Goal: Task Accomplishment & Management: Manage account settings

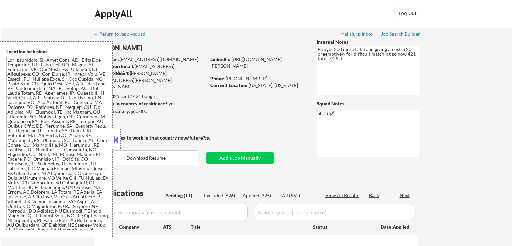
select select ""pending""
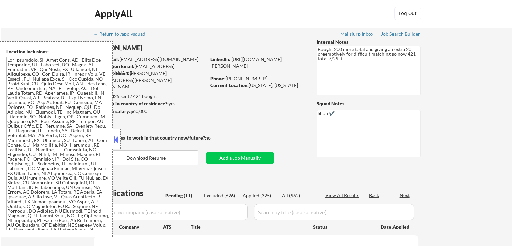
select select ""pending""
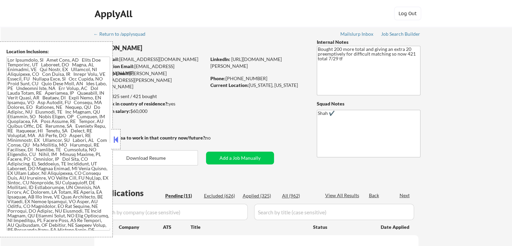
select select ""pending""
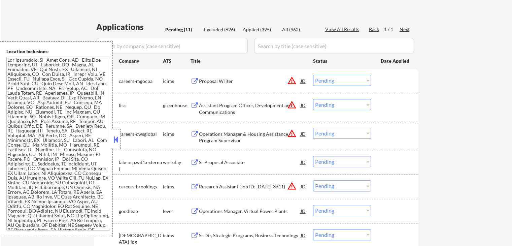
scroll to position [168, 0]
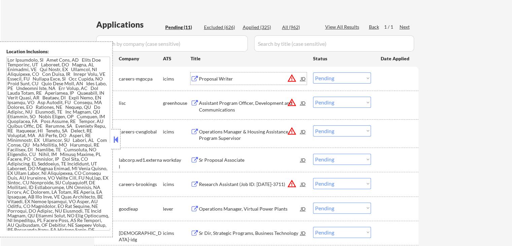
click at [237, 76] on div "Proposal Writer" at bounding box center [250, 78] width 102 height 7
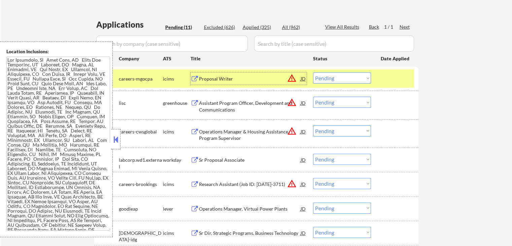
click at [263, 107] on div "Assistant Program Officer, Development and Communications" at bounding box center [250, 106] width 102 height 13
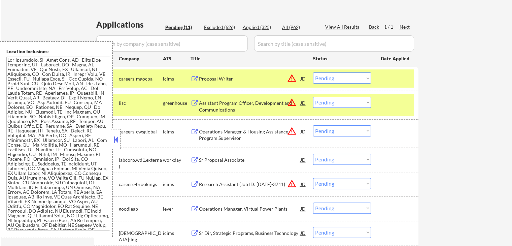
scroll to position [241, 0]
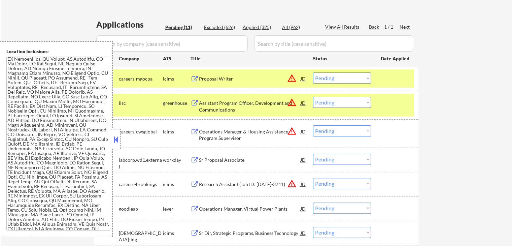
click at [342, 103] on select "Choose an option... Pending Applied Excluded (Questions) Excluded (Expired) Exc…" at bounding box center [342, 102] width 58 height 11
click at [313, 97] on select "Choose an option... Pending Applied Excluded (Questions) Excluded (Expired) Exc…" at bounding box center [342, 102] width 58 height 11
select select ""pending""
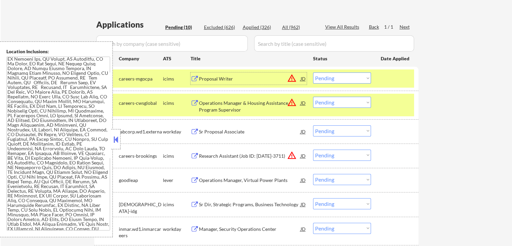
click at [256, 81] on div "Proposal Writer" at bounding box center [250, 78] width 102 height 7
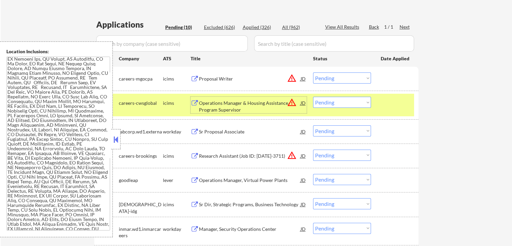
click at [261, 107] on div "Operations Manager & Housing Assistance Program Supervisor" at bounding box center [250, 106] width 102 height 13
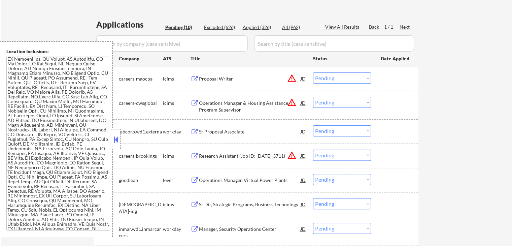
scroll to position [0, 0]
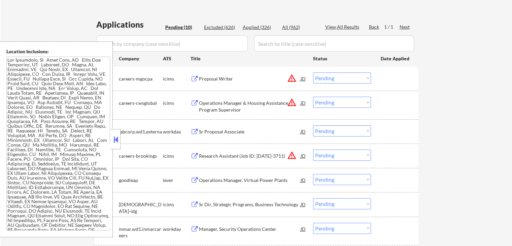
click at [328, 77] on select "Choose an option... Pending Applied Excluded (Questions) Excluded (Expired) Exc…" at bounding box center [342, 77] width 58 height 11
click at [313, 72] on select "Choose an option... Pending Applied Excluded (Questions) Excluded (Expired) Exc…" at bounding box center [342, 77] width 58 height 11
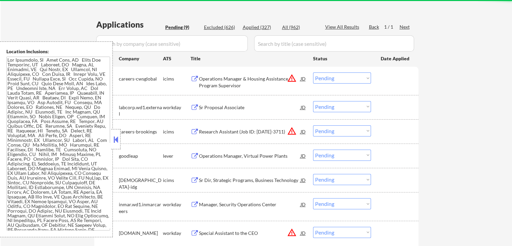
click at [241, 106] on div "Sr Proposal Associate" at bounding box center [250, 107] width 102 height 7
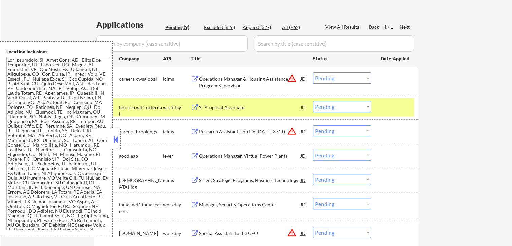
scroll to position [199, 0]
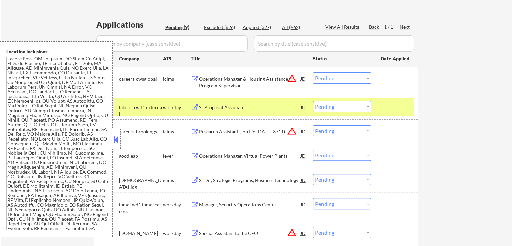
drag, startPoint x: 341, startPoint y: 77, endPoint x: 340, endPoint y: 82, distance: 5.2
click at [341, 78] on select "Choose an option... Pending Applied Excluded (Questions) Excluded (Expired) Exc…" at bounding box center [342, 77] width 58 height 11
click at [313, 72] on select "Choose an option... Pending Applied Excluded (Questions) Excluded (Expired) Exc…" at bounding box center [342, 77] width 58 height 11
click at [259, 132] on div "Research Assistant (Job ID: [DATE]-3711)" at bounding box center [250, 131] width 102 height 7
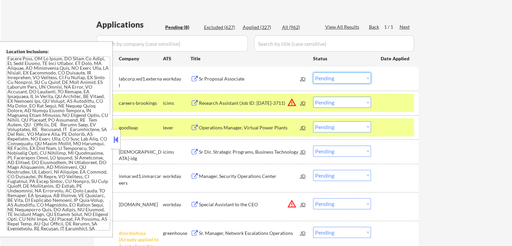
click at [334, 81] on select "Choose an option... Pending Applied Excluded (Questions) Excluded (Expired) Exc…" at bounding box center [342, 77] width 58 height 11
click at [313, 72] on select "Choose an option... Pending Applied Excluded (Questions) Excluded (Expired) Exc…" at bounding box center [342, 77] width 58 height 11
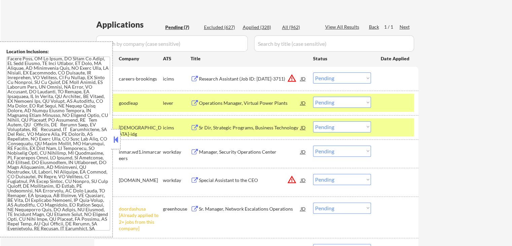
click at [336, 79] on select "Choose an option... Pending Applied Excluded (Questions) Excluded (Expired) Exc…" at bounding box center [342, 77] width 58 height 11
click at [313, 72] on select "Choose an option... Pending Applied Excluded (Questions) Excluded (Expired) Exc…" at bounding box center [342, 77] width 58 height 11
click at [438, 95] on div "← Return to /applysquad Mailslurp Inbox Job Search Builder [PERSON_NAME] User E…" at bounding box center [256, 75] width 511 height 433
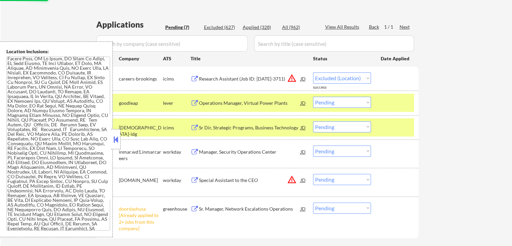
select select ""pending""
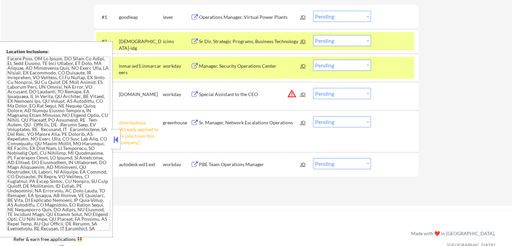
scroll to position [269, 0]
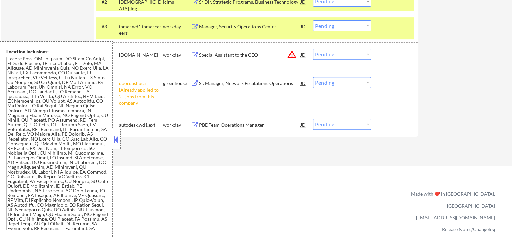
drag, startPoint x: 340, startPoint y: 79, endPoint x: 340, endPoint y: 85, distance: 5.7
click at [340, 79] on select "Choose an option... Pending Applied Excluded (Questions) Excluded (Expired) Exc…" at bounding box center [342, 82] width 58 height 11
click at [313, 77] on select "Choose an option... Pending Applied Excluded (Questions) Excluded (Expired) Exc…" at bounding box center [342, 82] width 58 height 11
select select ""pending""
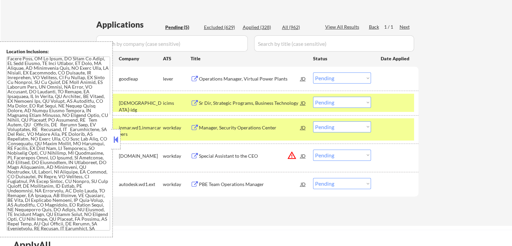
scroll to position [135, 0]
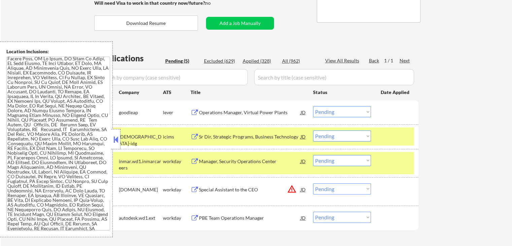
click at [249, 113] on div "Operations Manager, Virtual Power Plants" at bounding box center [250, 112] width 102 height 7
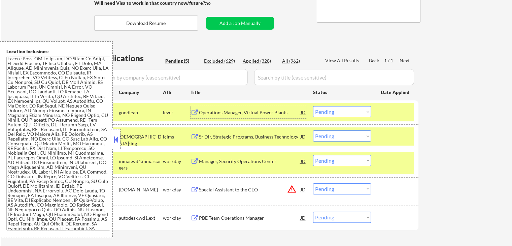
click at [268, 132] on div "Sr Dir, Strategic Programs, Business Technology" at bounding box center [250, 136] width 102 height 12
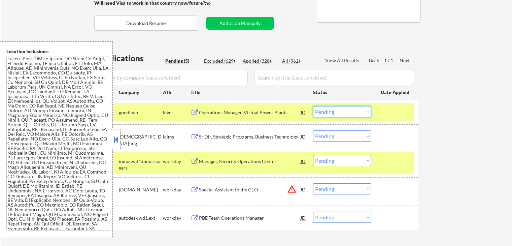
click at [345, 109] on select "Choose an option... Pending Applied Excluded (Questions) Excluded (Expired) Exc…" at bounding box center [342, 111] width 58 height 11
click at [313, 106] on select "Choose an option... Pending Applied Excluded (Questions) Excluded (Expired) Exc…" at bounding box center [342, 111] width 58 height 11
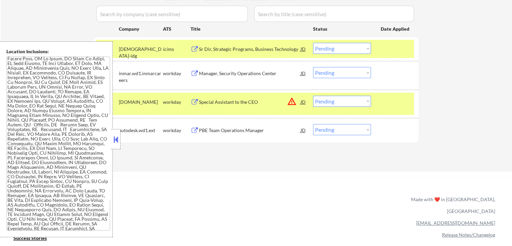
scroll to position [202, 0]
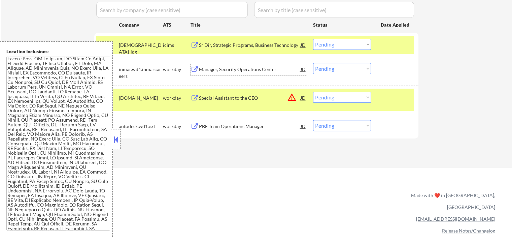
click at [268, 68] on div "Manager, Security Operations Center" at bounding box center [250, 69] width 102 height 7
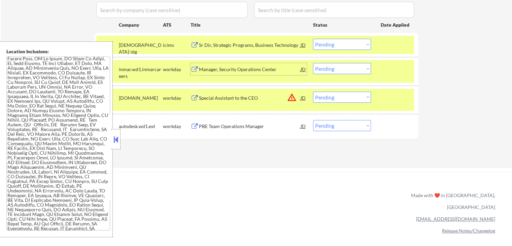
click at [334, 45] on select "Choose an option... Pending Applied Excluded (Questions) Excluded (Expired) Exc…" at bounding box center [342, 44] width 58 height 11
click at [313, 39] on select "Choose an option... Pending Applied Excluded (Questions) Excluded (Expired) Exc…" at bounding box center [342, 44] width 58 height 11
click at [249, 97] on div "Special Assistant to the CEO" at bounding box center [250, 98] width 102 height 7
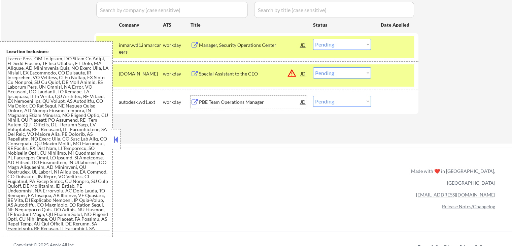
click at [326, 42] on select "Choose an option... Pending Applied Excluded (Questions) Excluded (Expired) Exc…" at bounding box center [342, 44] width 58 height 11
click at [313, 39] on select "Choose an option... Pending Applied Excluded (Questions) Excluded (Expired) Exc…" at bounding box center [342, 44] width 58 height 11
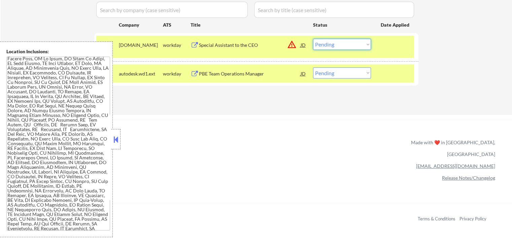
drag, startPoint x: 345, startPoint y: 44, endPoint x: 343, endPoint y: 49, distance: 4.9
click at [345, 44] on select "Choose an option... Pending Applied Excluded (Questions) Excluded (Expired) Exc…" at bounding box center [342, 44] width 58 height 11
click at [313, 39] on select "Choose an option... Pending Applied Excluded (Questions) Excluded (Expired) Exc…" at bounding box center [342, 44] width 58 height 11
click at [287, 70] on div "PBE Team Operations Manager" at bounding box center [250, 73] width 102 height 7
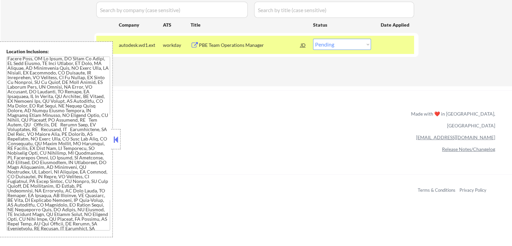
scroll to position [0, 0]
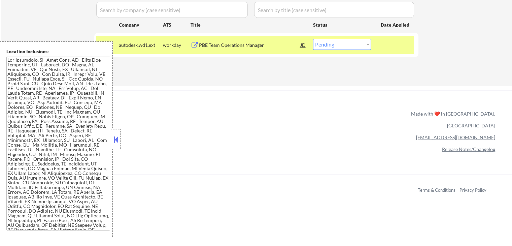
drag, startPoint x: 332, startPoint y: 42, endPoint x: 331, endPoint y: 49, distance: 6.8
click at [331, 46] on select "Choose an option... Pending Applied Excluded (Questions) Excluded (Expired) Exc…" at bounding box center [342, 44] width 58 height 11
select select ""applied""
click at [313, 39] on select "Choose an option... Pending Applied Excluded (Questions) Excluded (Expired) Exc…" at bounding box center [342, 44] width 58 height 11
click at [321, 93] on div "ApplyAll Refer & earn free applications 👯‍♀️ Buy ApplyAll as a gift 🎁 About App…" at bounding box center [256, 142] width 512 height 105
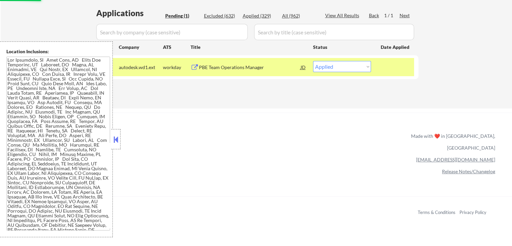
scroll to position [168, 0]
